Goal: Complete application form

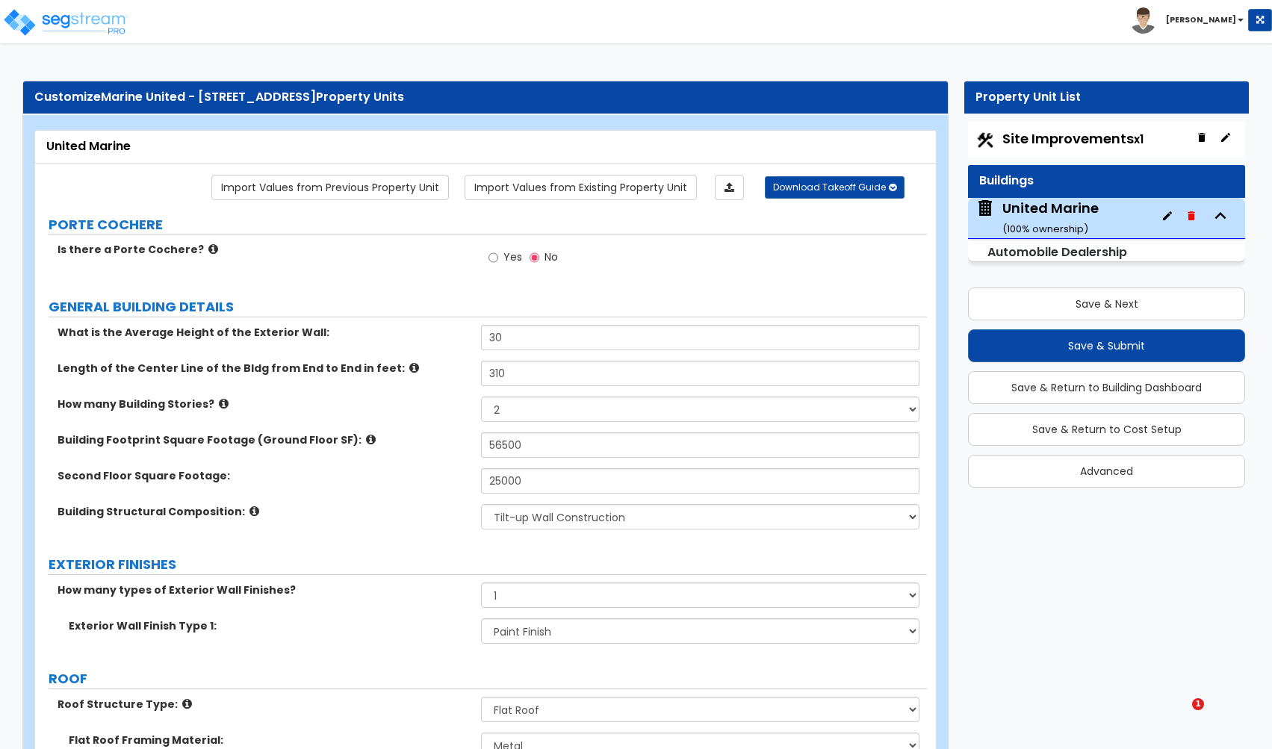
select select "2"
select select "1"
select select "10"
select select "2"
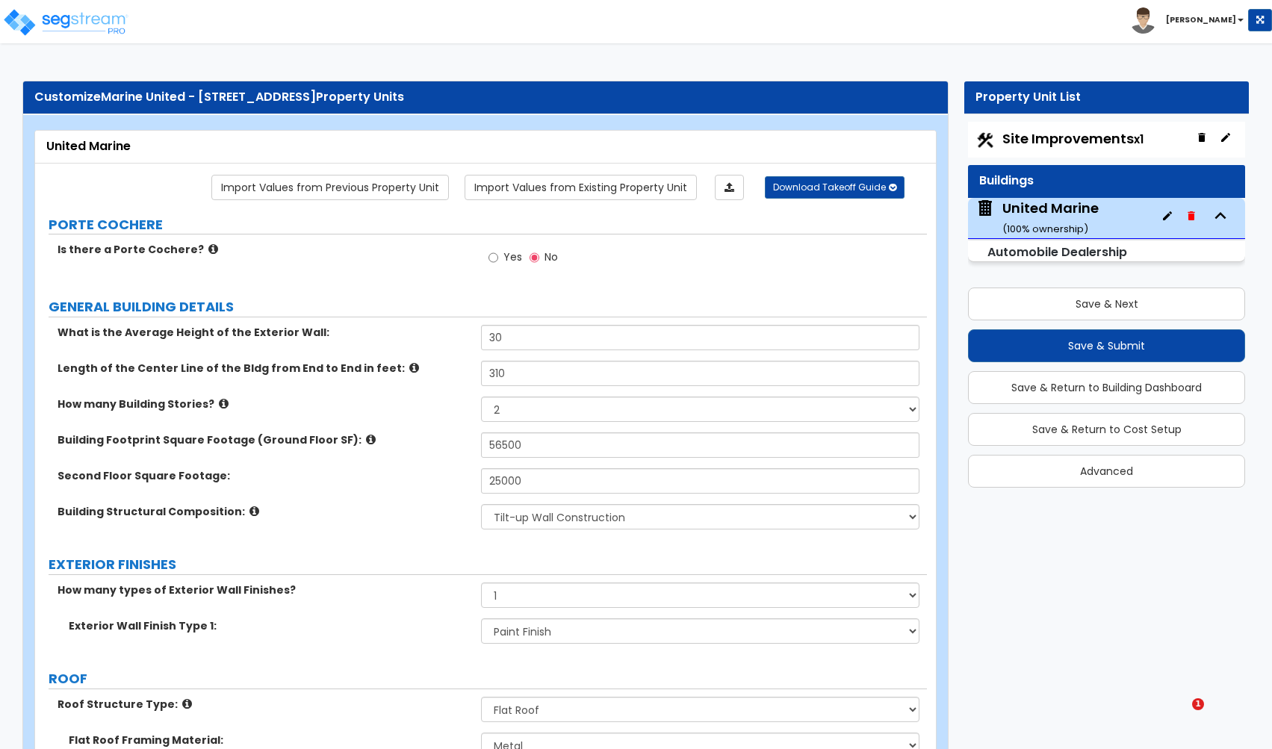
select select "1"
select select "2"
select select "3"
select select "2"
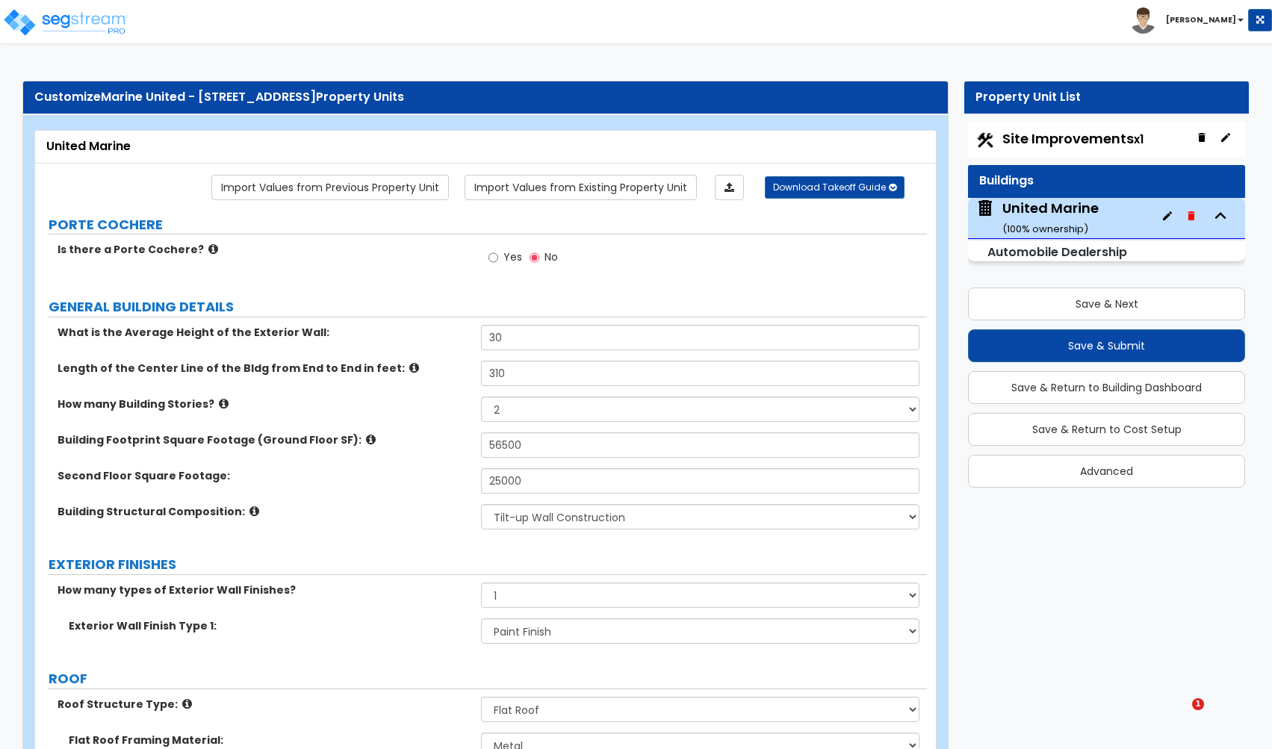
select select "1"
select select "2"
select select "1"
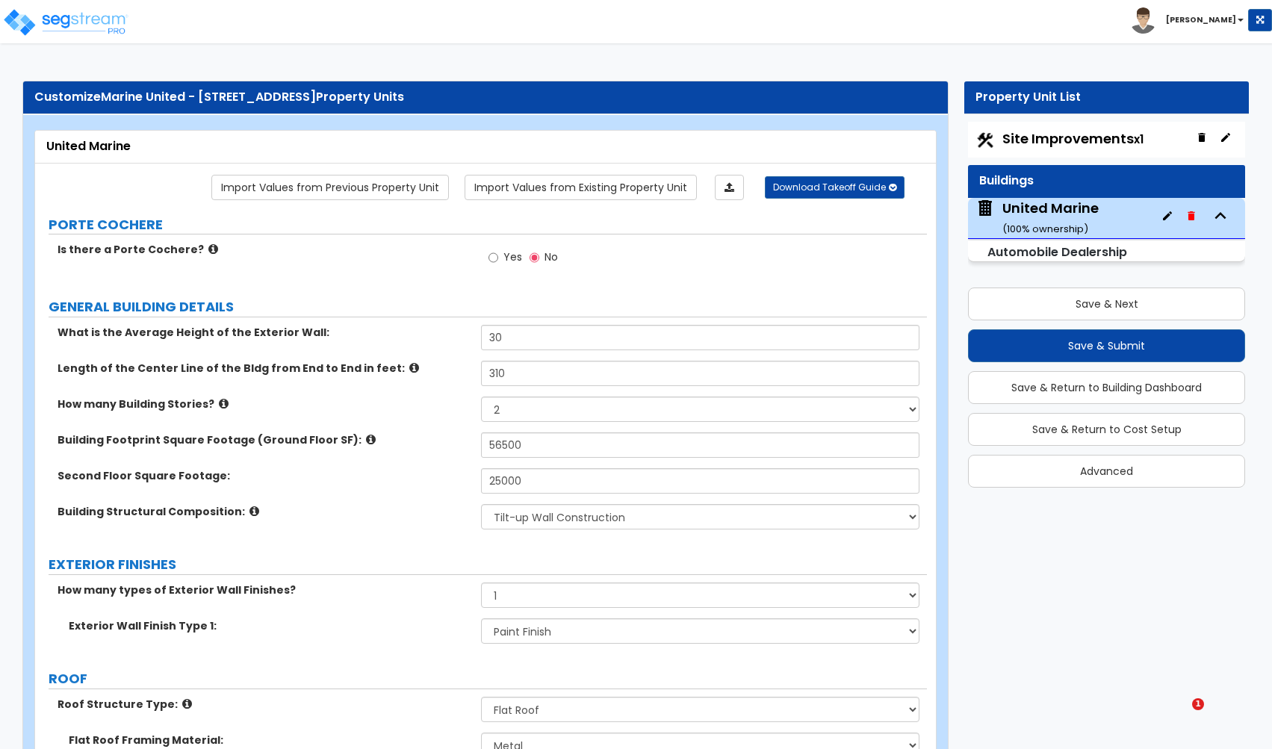
select select "2"
select select "1"
select select "2"
select select "1"
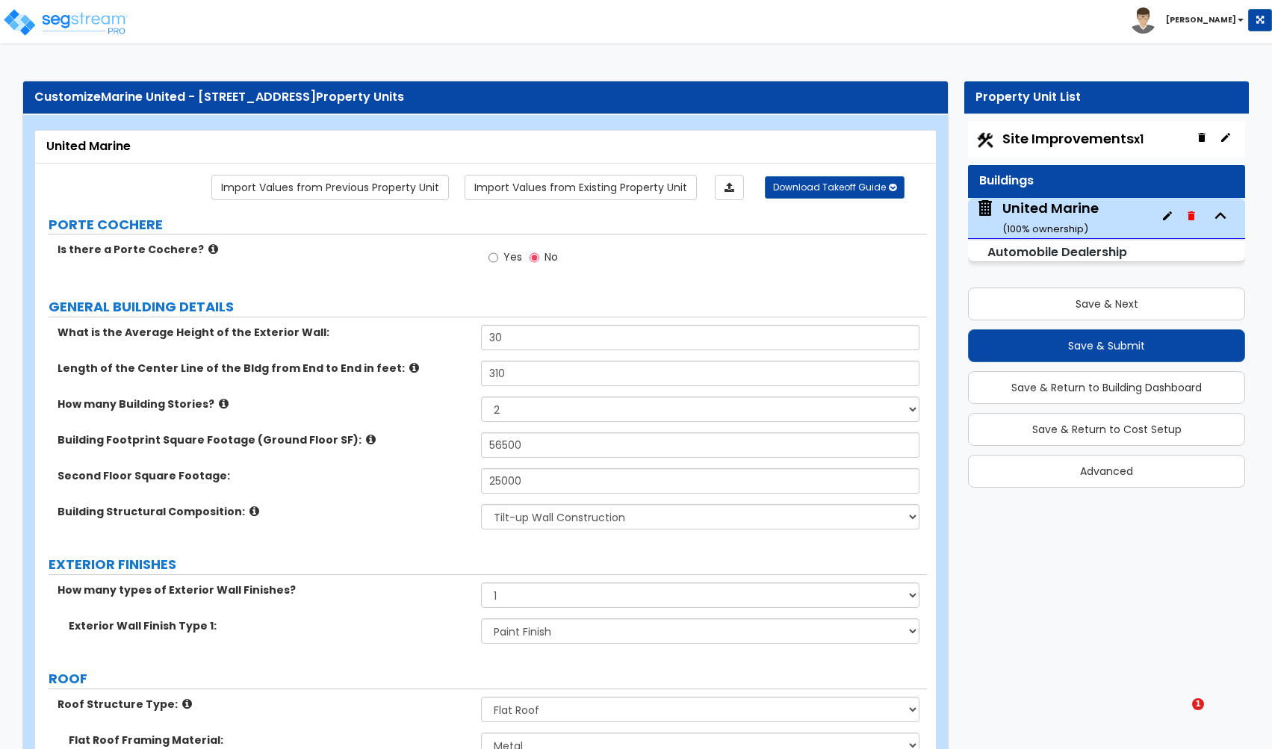
select select "1"
select select "2"
select select "1"
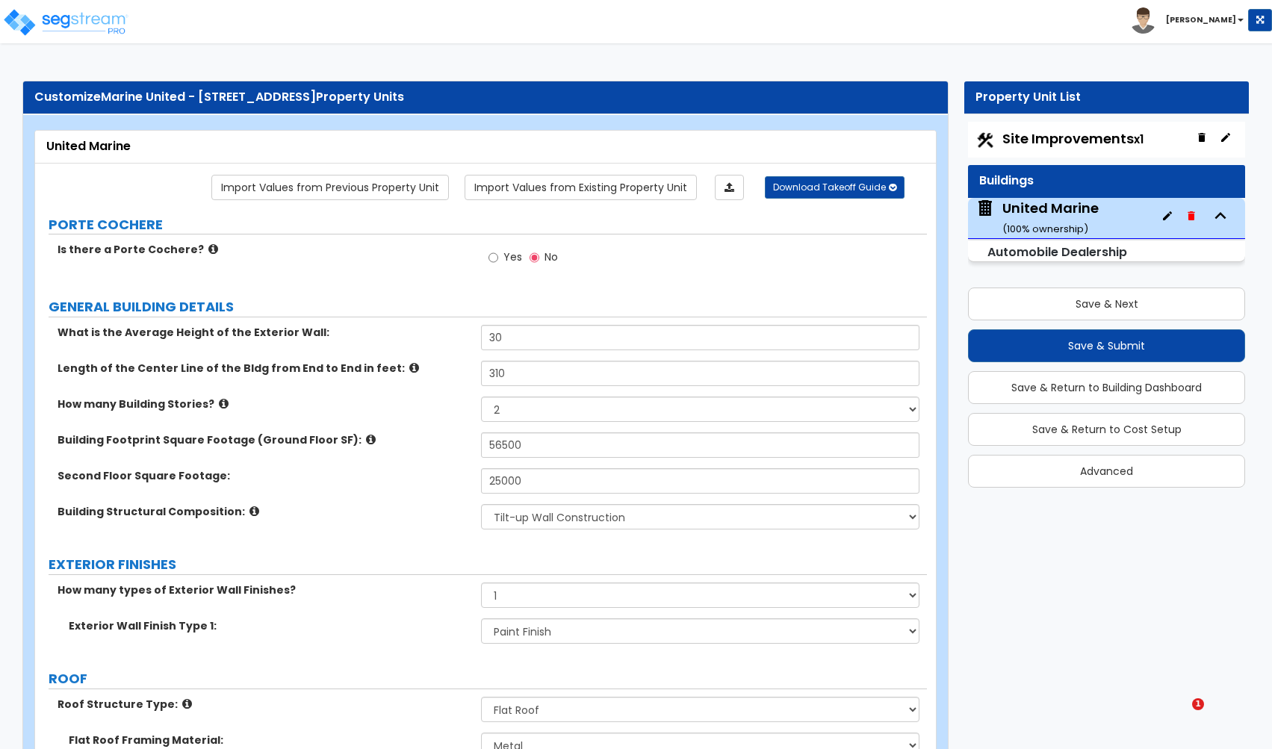
select select "1"
select select "2"
select select "3"
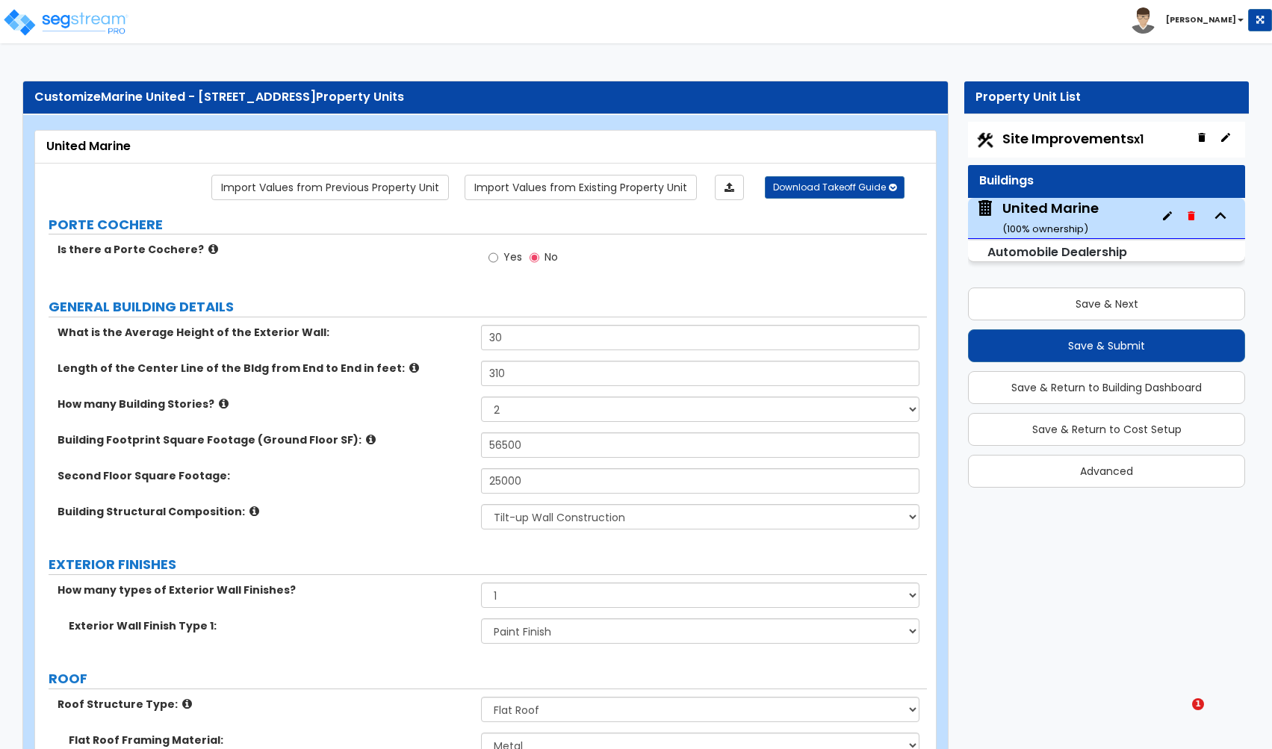
select select "1"
select select "3"
select select "2"
select select "1"
